Goal: Task Accomplishment & Management: Complete application form

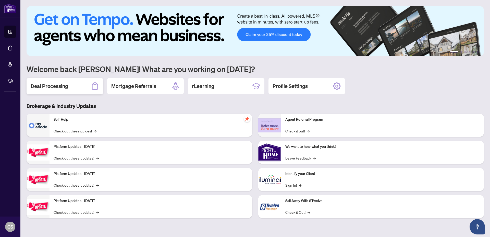
click at [61, 85] on h2 "Deal Processing" at bounding box center [50, 85] width 38 height 7
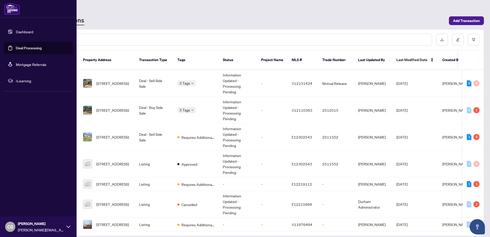
click at [24, 33] on link "Dashboard" at bounding box center [24, 31] width 17 height 5
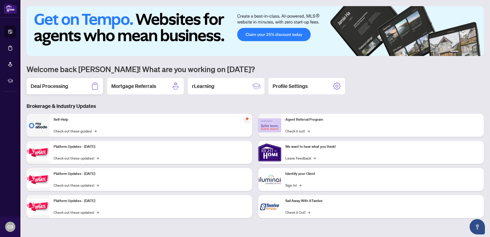
click at [51, 85] on h2 "Deal Processing" at bounding box center [50, 85] width 38 height 7
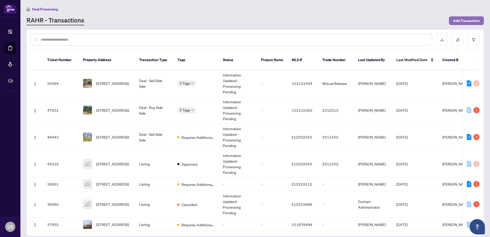
click at [462, 23] on span "Add Transaction" at bounding box center [466, 21] width 27 height 8
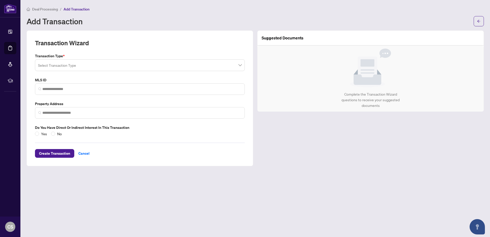
click at [108, 72] on div "Transaction Type * Select Transaction Type MLS ID Property Address Do you have …" at bounding box center [140, 94] width 214 height 83
click at [104, 67] on input "search" at bounding box center [137, 65] width 199 height 11
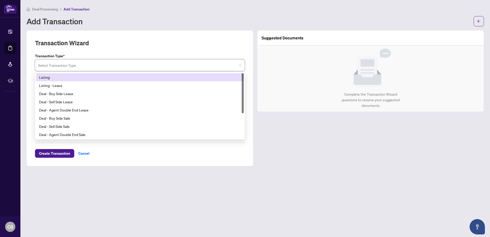
click at [98, 79] on div "Listing" at bounding box center [140, 77] width 202 height 6
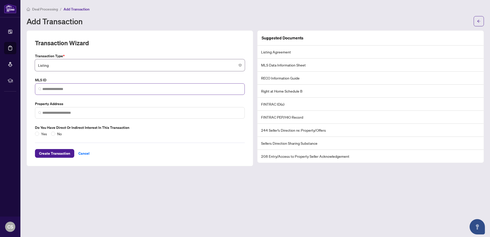
click at [95, 85] on span at bounding box center [140, 88] width 210 height 11
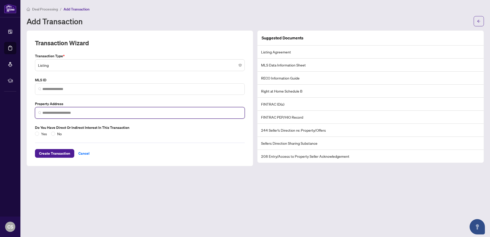
click at [95, 110] on input "search" at bounding box center [141, 112] width 199 height 5
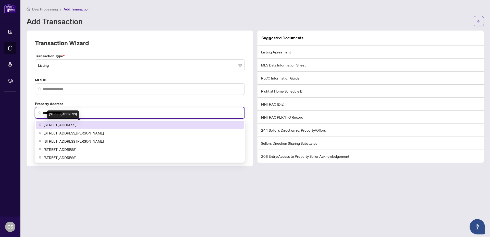
click at [76, 125] on span "[STREET_ADDRESS]" at bounding box center [60, 125] width 33 height 6
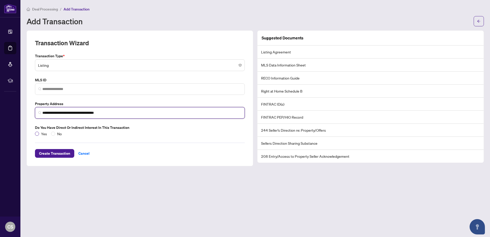
type input "**********"
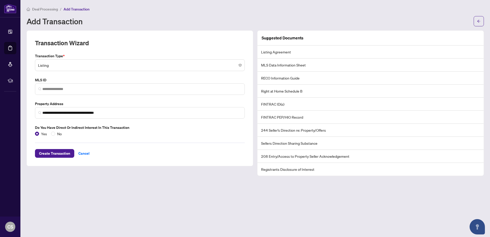
click at [314, 51] on li "Listing Agreement" at bounding box center [371, 51] width 226 height 13
click at [56, 153] on span "Create Transaction" at bounding box center [54, 153] width 31 height 8
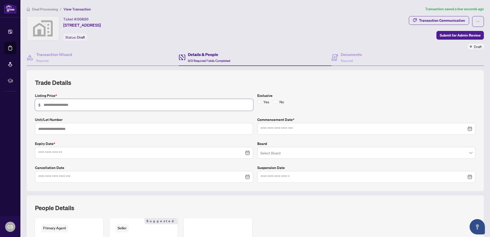
click at [136, 105] on input "text" at bounding box center [147, 105] width 206 height 6
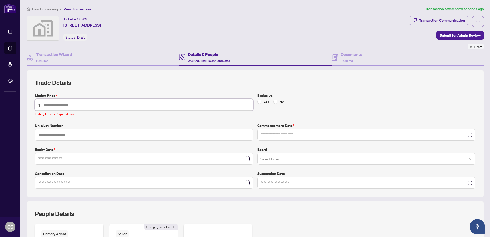
click at [87, 107] on input "text" at bounding box center [147, 105] width 206 height 6
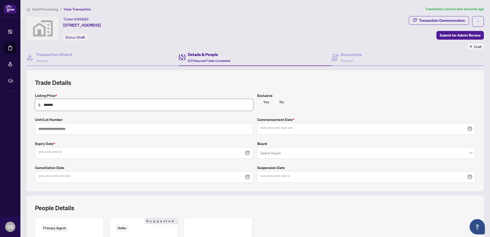
type input "*******"
click at [102, 129] on input "text" at bounding box center [144, 129] width 218 height 12
click at [100, 150] on input at bounding box center [141, 153] width 206 height 6
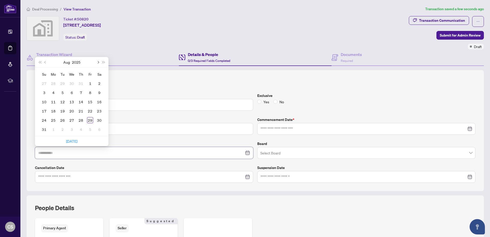
type input "**********"
click at [99, 62] on span "Next month (PageDown)" at bounding box center [98, 62] width 3 height 3
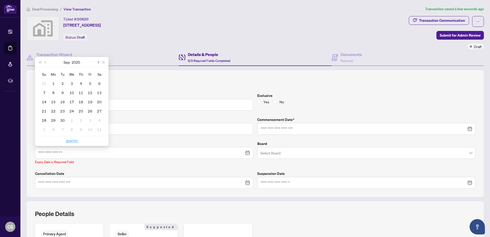
click at [99, 62] on span "Next month (PageDown)" at bounding box center [98, 62] width 3 height 3
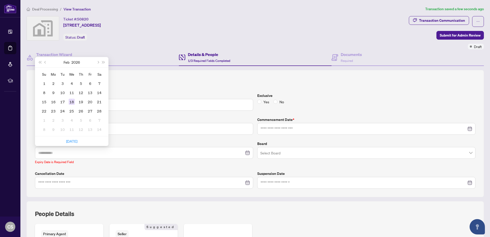
type input "**********"
click at [72, 102] on div "18" at bounding box center [72, 102] width 6 height 6
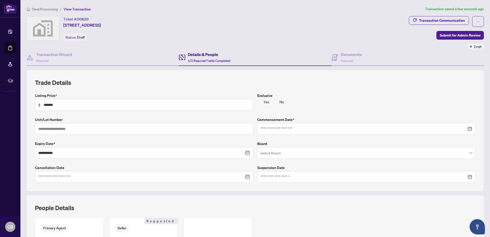
click at [279, 152] on input "search" at bounding box center [364, 153] width 208 height 11
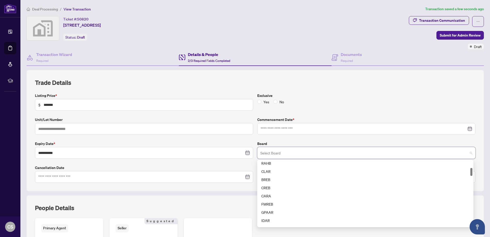
scroll to position [46, 0]
drag, startPoint x: 470, startPoint y: 165, endPoint x: 472, endPoint y: 170, distance: 6.3
click at [472, 170] on div "**********" at bounding box center [255, 138] width 445 height 90
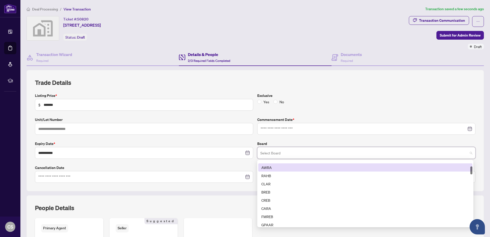
click at [471, 169] on div at bounding box center [472, 170] width 2 height 8
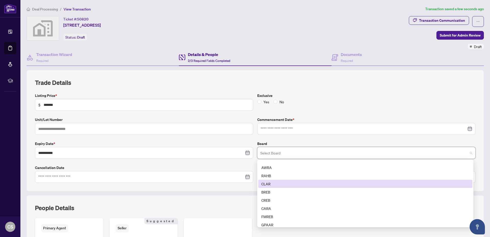
click at [278, 184] on div "CLAR" at bounding box center [365, 184] width 208 height 6
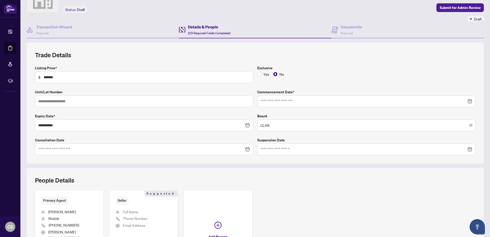
scroll to position [83, 0]
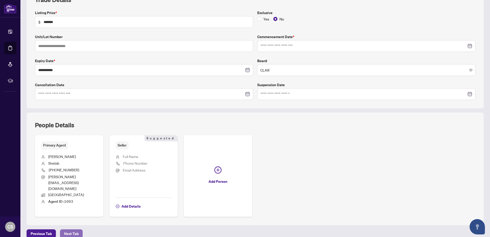
click at [73, 229] on span "Next Tab" at bounding box center [71, 233] width 15 height 8
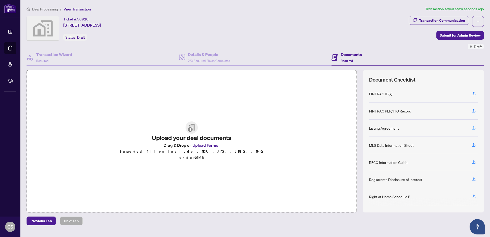
click at [472, 128] on icon "button" at bounding box center [474, 127] width 5 height 5
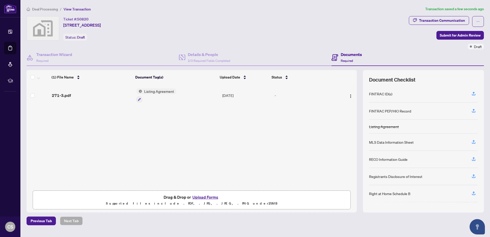
click at [152, 92] on span "Listing Agreement" at bounding box center [159, 91] width 34 height 6
click at [65, 95] on span "271-3.pdf" at bounding box center [61, 95] width 19 height 6
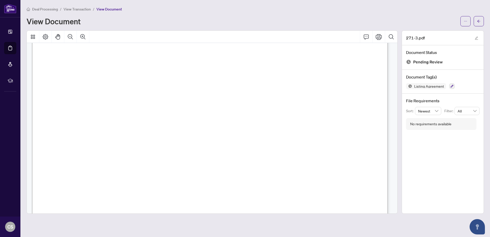
scroll to position [161, 0]
click at [477, 20] on icon "arrow-left" at bounding box center [479, 21] width 4 height 4
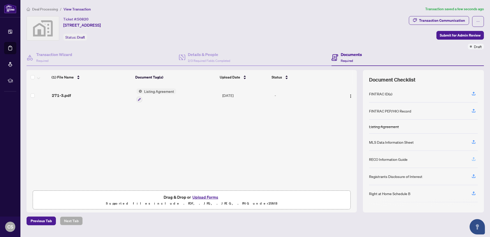
click at [472, 158] on icon "button" at bounding box center [474, 159] width 5 height 5
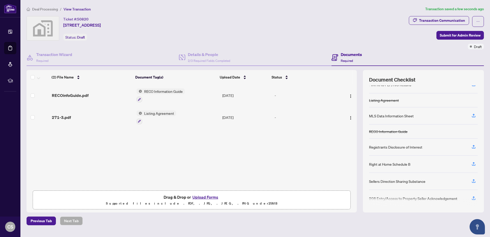
scroll to position [46, 0]
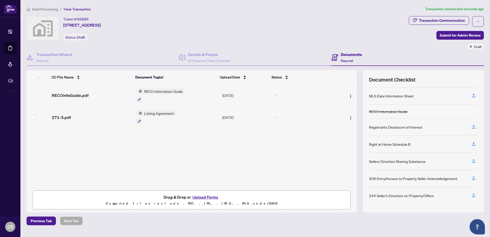
click at [399, 196] on div "244 Seller’s Direction re: Property/Offers" at bounding box center [401, 196] width 65 height 6
click at [472, 195] on icon "button" at bounding box center [474, 195] width 5 height 5
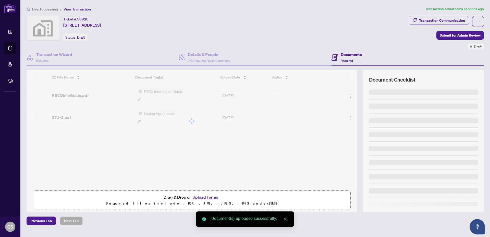
scroll to position [0, 0]
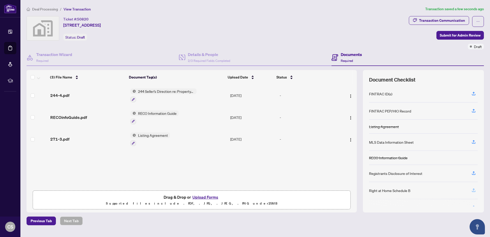
click at [472, 190] on icon "button" at bounding box center [474, 190] width 5 height 5
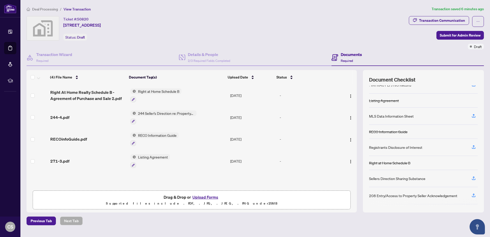
scroll to position [40, 0]
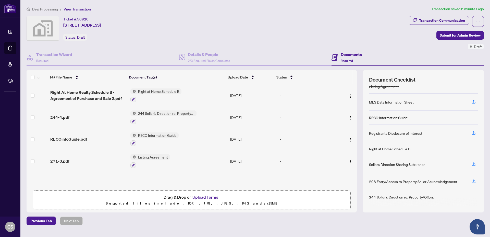
click at [271, 41] on div "Ticket #: 50820 [STREET_ADDRESS] Status: Draft" at bounding box center [217, 32] width 382 height 33
click at [341, 55] on div "Documents Required" at bounding box center [347, 57] width 30 height 12
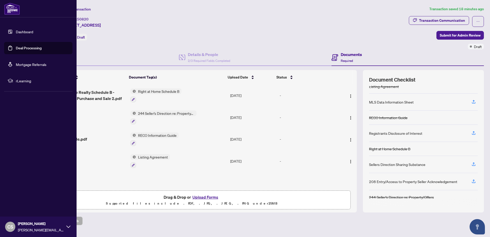
click at [23, 31] on link "Dashboard" at bounding box center [24, 31] width 17 height 5
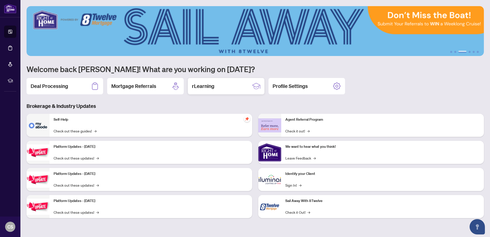
click at [215, 86] on div "rLearning" at bounding box center [226, 86] width 77 height 16
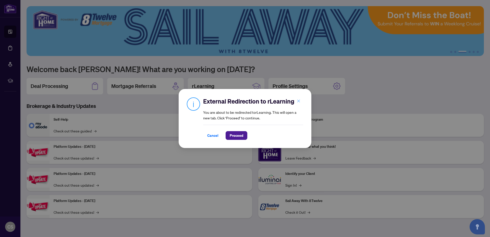
click at [298, 100] on icon "close" at bounding box center [299, 101] width 4 height 4
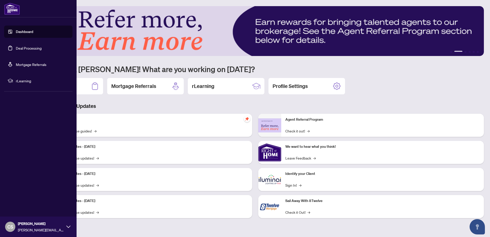
click at [16, 31] on link "Dashboard" at bounding box center [24, 31] width 17 height 5
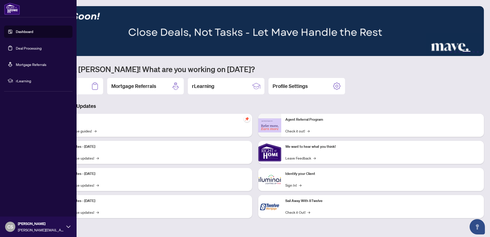
click at [16, 48] on link "Deal Processing" at bounding box center [29, 48] width 26 height 5
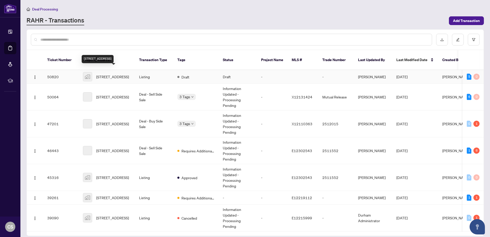
click at [110, 74] on span "[STREET_ADDRESS]" at bounding box center [112, 77] width 33 height 6
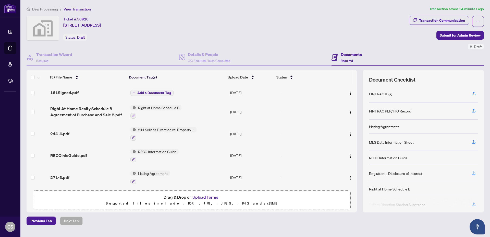
click at [472, 173] on icon "button" at bounding box center [474, 173] width 5 height 5
click at [473, 173] on icon "button" at bounding box center [474, 172] width 2 height 3
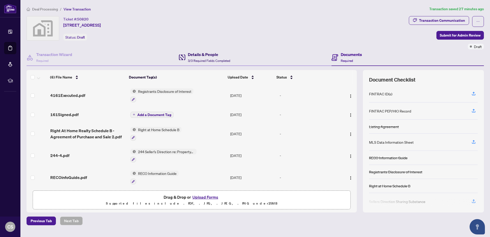
click at [214, 59] on span "3/3 Required Fields Completed" at bounding box center [209, 61] width 42 height 4
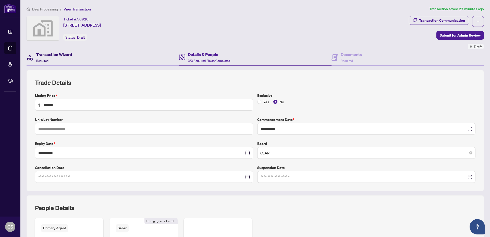
click at [60, 55] on h4 "Transaction Wizard" at bounding box center [54, 54] width 36 height 6
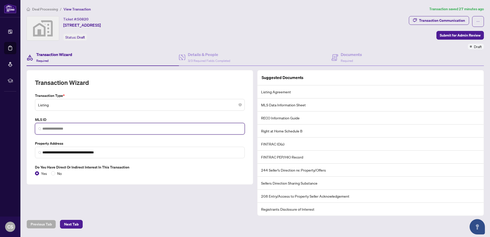
click at [60, 129] on input "search" at bounding box center [141, 128] width 199 height 5
paste input "*********"
click at [167, 127] on input "*********" at bounding box center [141, 128] width 199 height 5
type input "*********"
click at [172, 120] on label "MLS ID" at bounding box center [140, 120] width 210 height 6
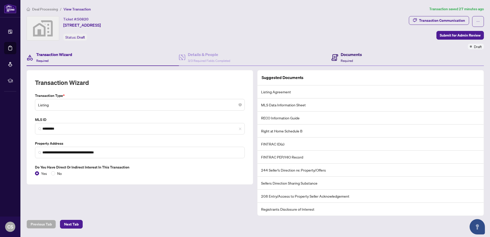
click at [359, 54] on h4 "Documents" at bounding box center [351, 54] width 21 height 6
